Goal: Check status: Check status

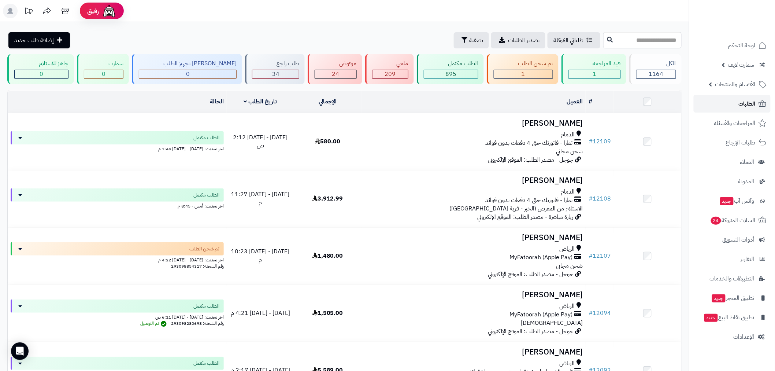
click at [746, 105] on span "الطلبات" at bounding box center [747, 104] width 17 height 10
click at [729, 106] on link "الطلبات" at bounding box center [732, 104] width 77 height 18
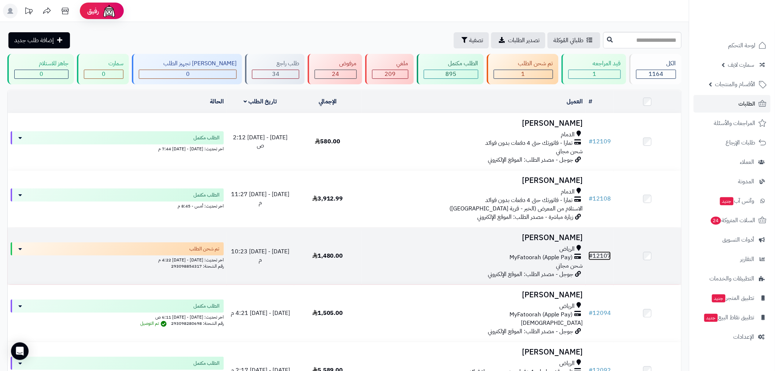
click at [606, 253] on link "# 12107" at bounding box center [600, 255] width 22 height 9
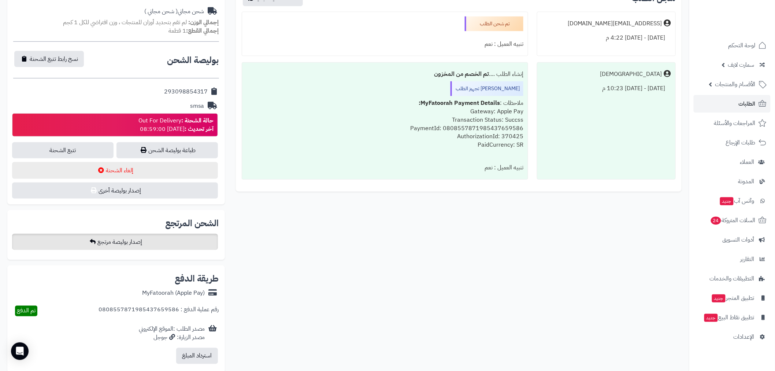
scroll to position [285, 0]
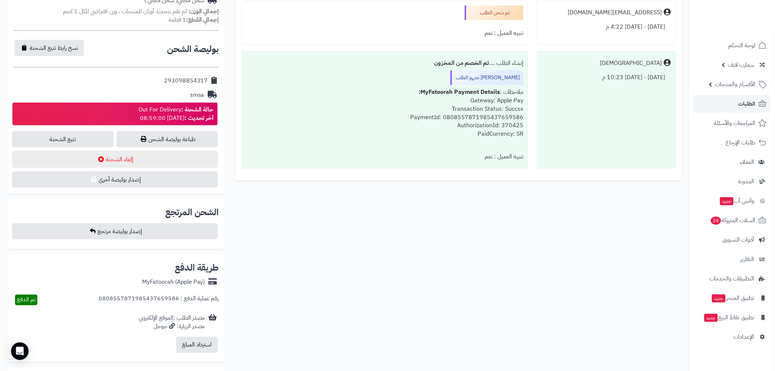
click at [55, 126] on div "**********" at bounding box center [116, 83] width 218 height 220
click at [56, 131] on link "تتبع الشحنة" at bounding box center [62, 139] width 101 height 16
click at [749, 101] on span "الطلبات" at bounding box center [747, 104] width 17 height 10
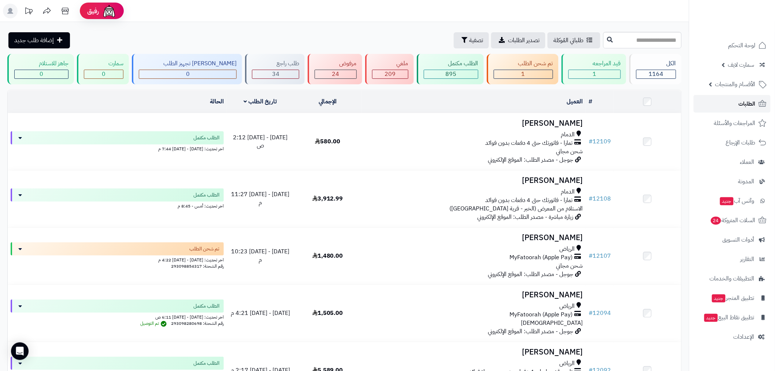
click at [741, 103] on span "الطلبات" at bounding box center [747, 104] width 17 height 10
click at [742, 103] on span "الطلبات" at bounding box center [747, 104] width 17 height 10
click at [740, 103] on span "الطلبات" at bounding box center [747, 104] width 17 height 10
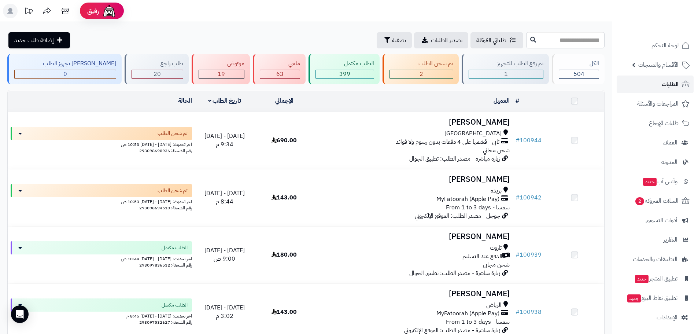
click at [671, 86] on span "الطلبات" at bounding box center [669, 84] width 17 height 10
click at [671, 87] on span "الطلبات" at bounding box center [669, 84] width 17 height 10
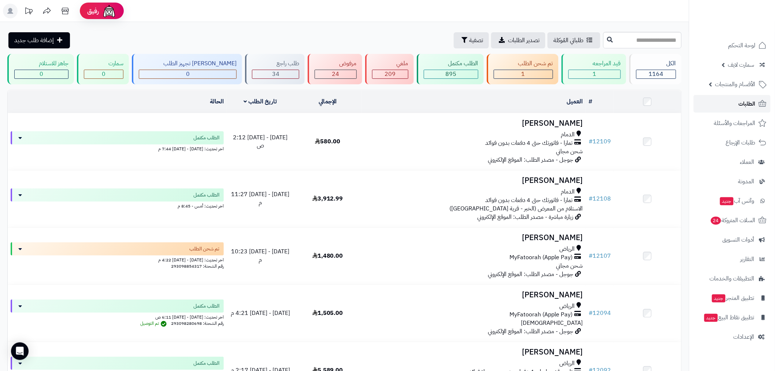
click at [742, 107] on span "الطلبات" at bounding box center [747, 104] width 17 height 10
click at [744, 104] on span "الطلبات" at bounding box center [747, 104] width 17 height 10
click at [738, 108] on link "الطلبات" at bounding box center [732, 104] width 77 height 18
click at [741, 107] on span "الطلبات" at bounding box center [747, 104] width 17 height 10
click at [742, 103] on span "الطلبات" at bounding box center [747, 104] width 17 height 10
